Goal: Task Accomplishment & Management: Use online tool/utility

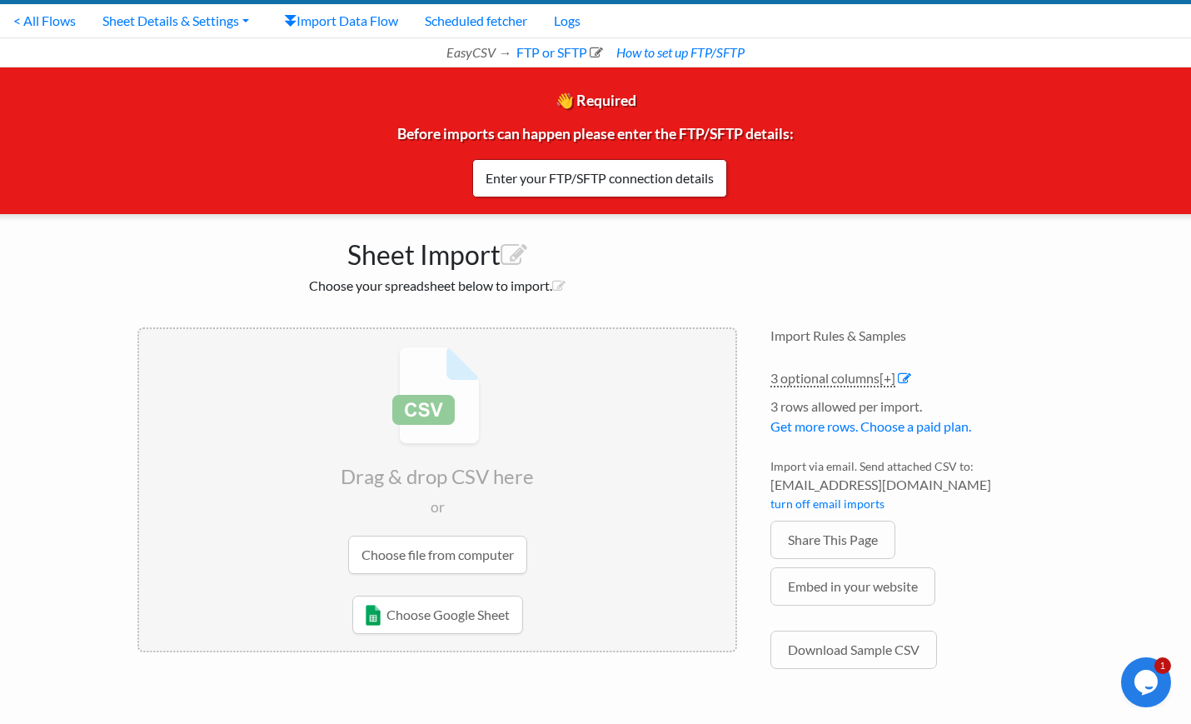
scroll to position [44, 0]
click at [512, 250] on icon at bounding box center [514, 255] width 27 height 27
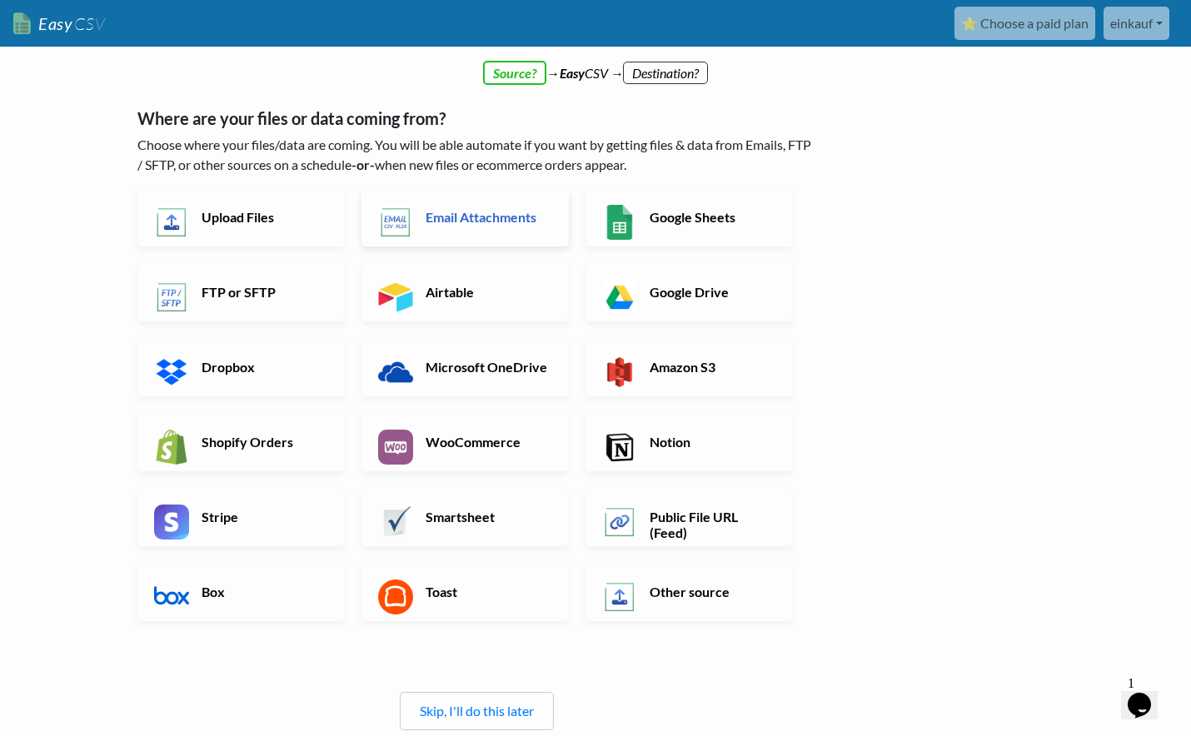
click at [517, 224] on h6 "Email Attachments" at bounding box center [486, 217] width 131 height 16
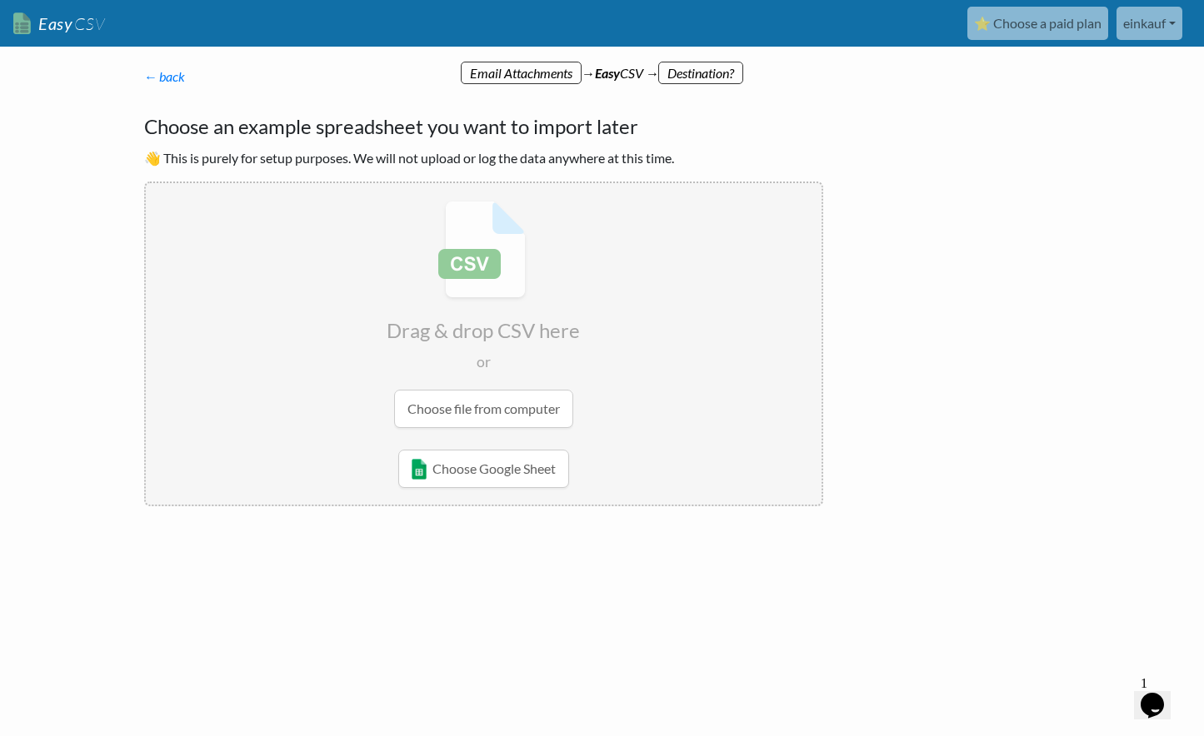
click at [509, 406] on input "file" at bounding box center [484, 314] width 676 height 262
click at [509, 415] on input "file" at bounding box center [484, 314] width 676 height 262
click at [471, 398] on input "file" at bounding box center [484, 314] width 676 height 262
click at [172, 74] on link "← back" at bounding box center [165, 76] width 42 height 16
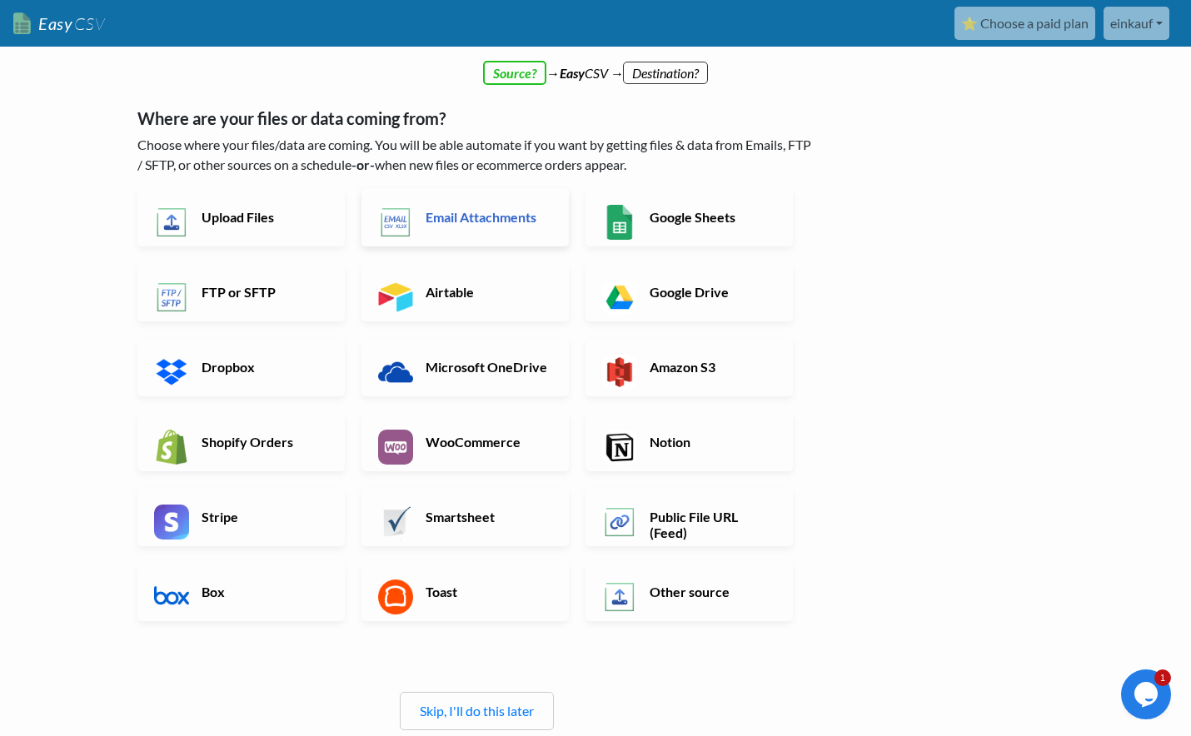
click at [414, 228] on link "Email Attachments" at bounding box center [464, 217] width 207 height 58
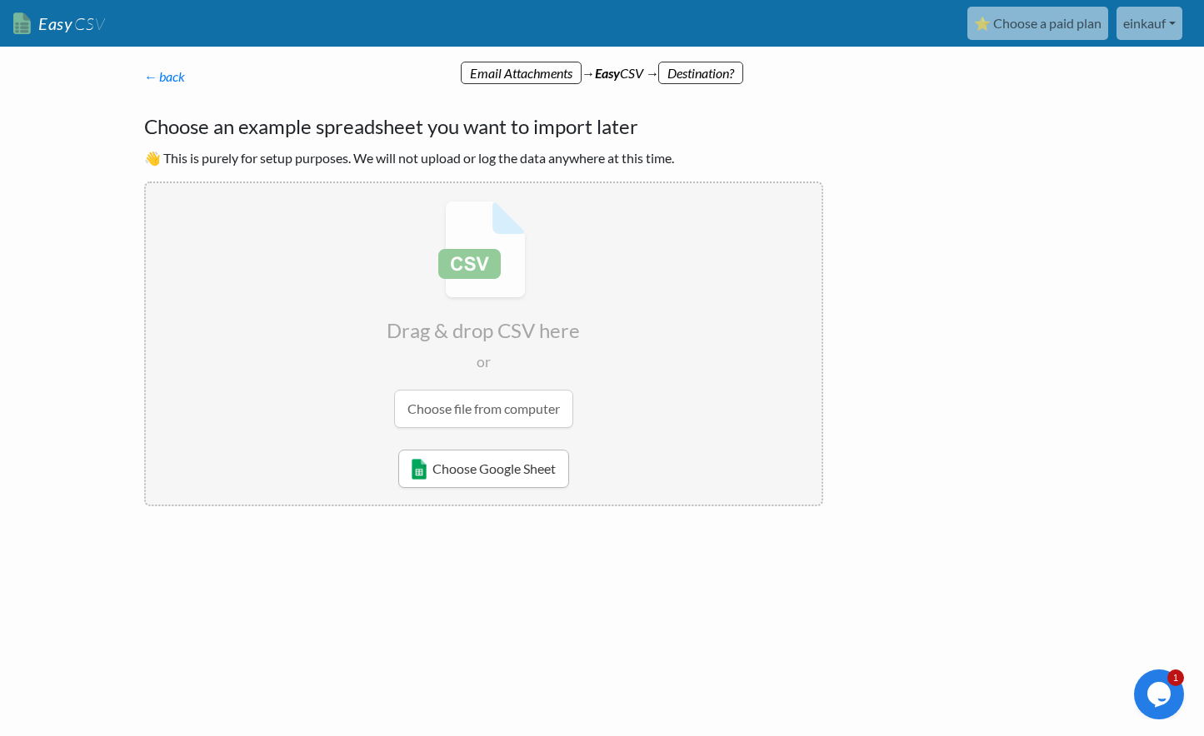
click at [456, 477] on link "Choose Google Sheet" at bounding box center [483, 469] width 171 height 38
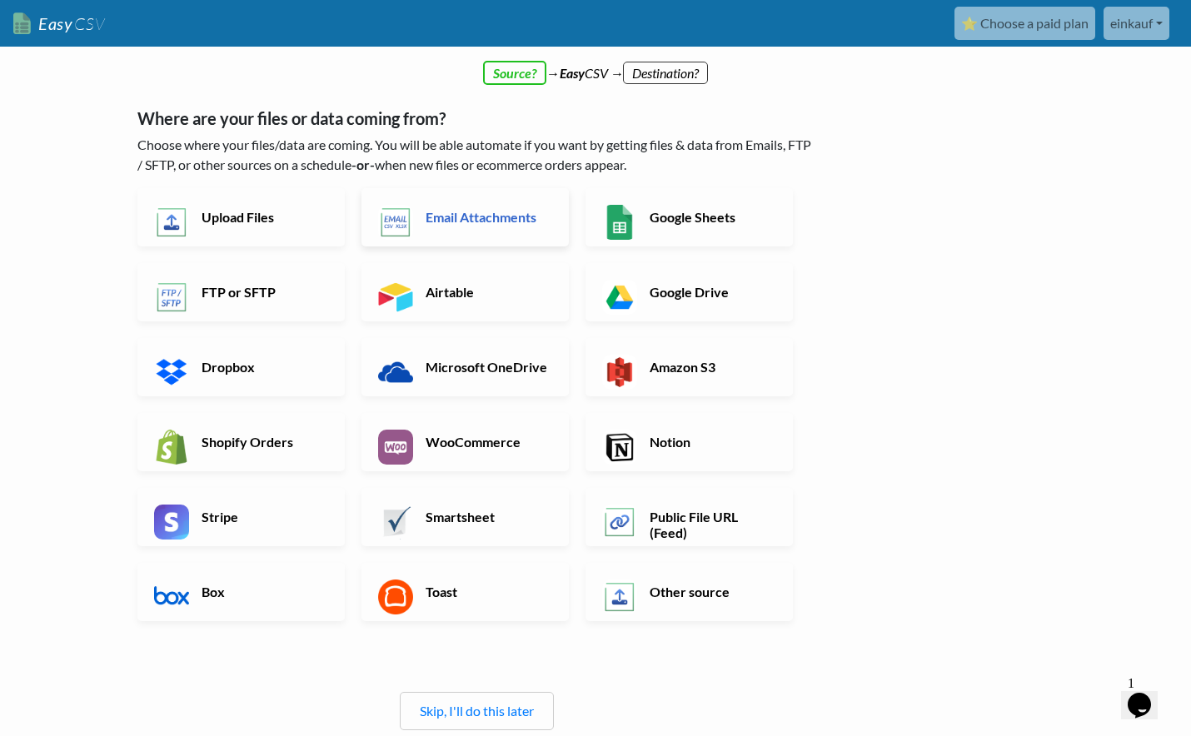
click at [496, 227] on link "Email Attachments" at bounding box center [464, 217] width 207 height 58
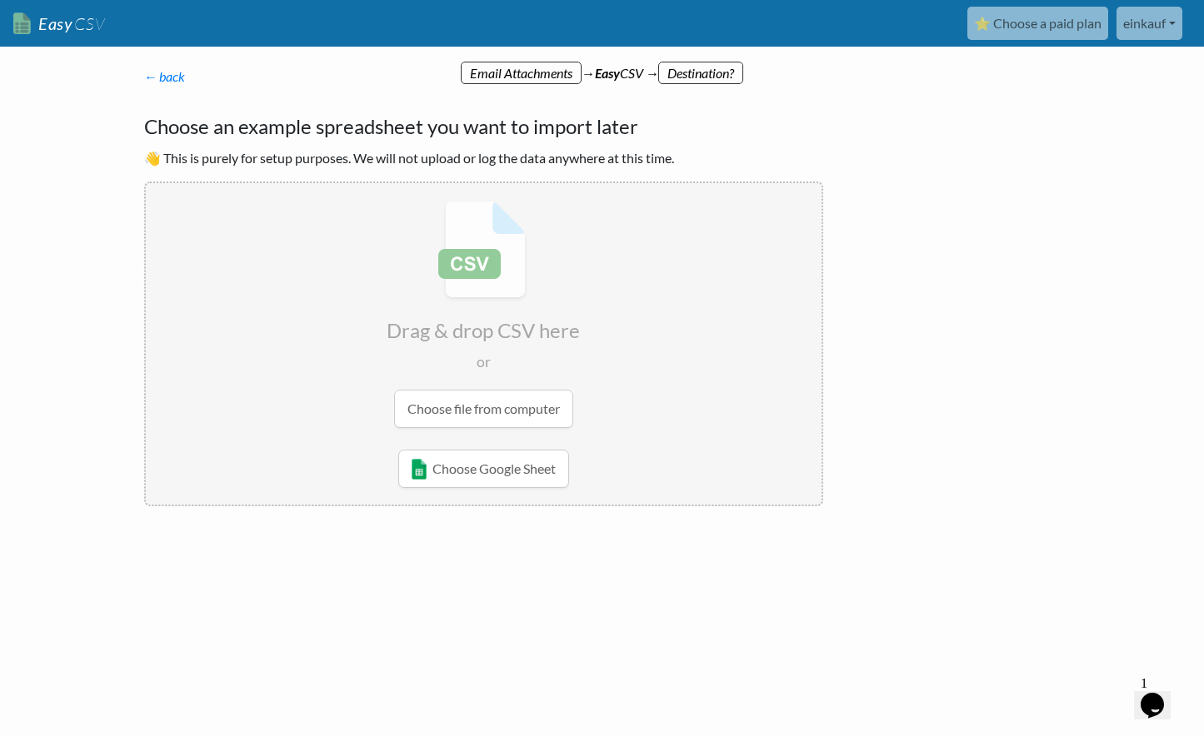
click at [486, 406] on input "file" at bounding box center [484, 314] width 676 height 262
type input "C:\fakepath\Stock Feed 080925.xlsx"
